Goal: Task Accomplishment & Management: Manage account settings

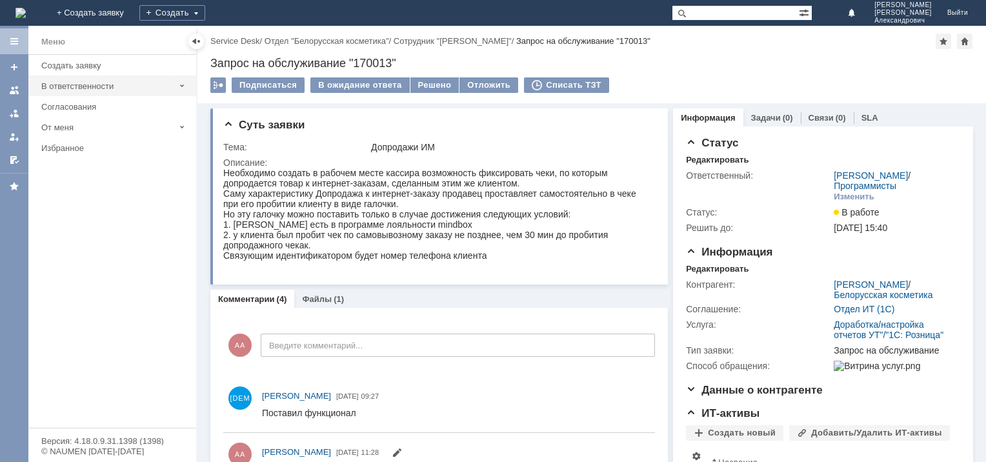
click at [93, 86] on div "В ответственности" at bounding box center [107, 86] width 133 height 10
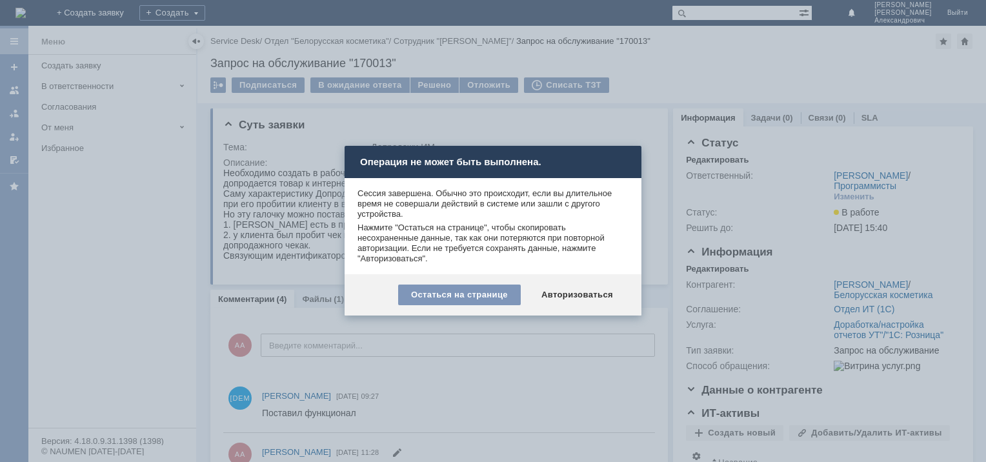
click at [565, 299] on div "Авторизоваться" at bounding box center [576, 295] width 97 height 21
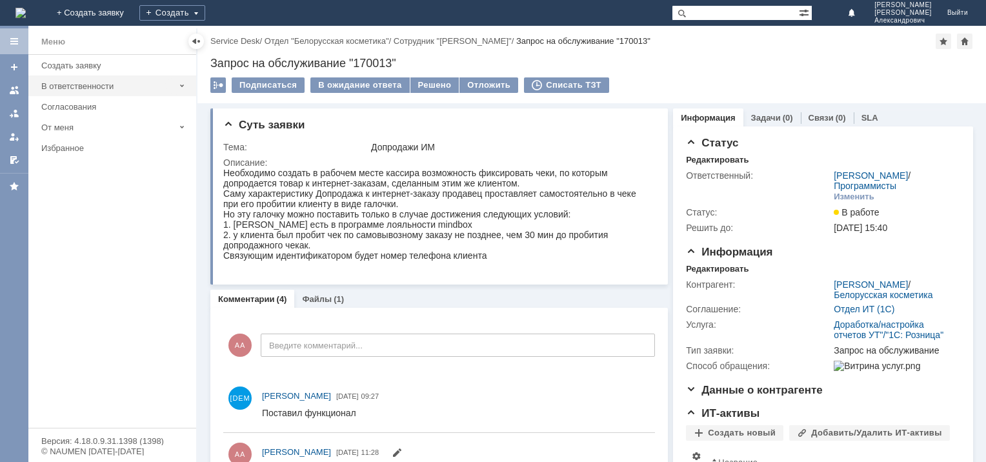
click at [83, 83] on div "В ответственности" at bounding box center [107, 86] width 133 height 10
click at [70, 98] on link "Заявки" at bounding box center [119, 107] width 150 height 20
